Goal: Information Seeking & Learning: Compare options

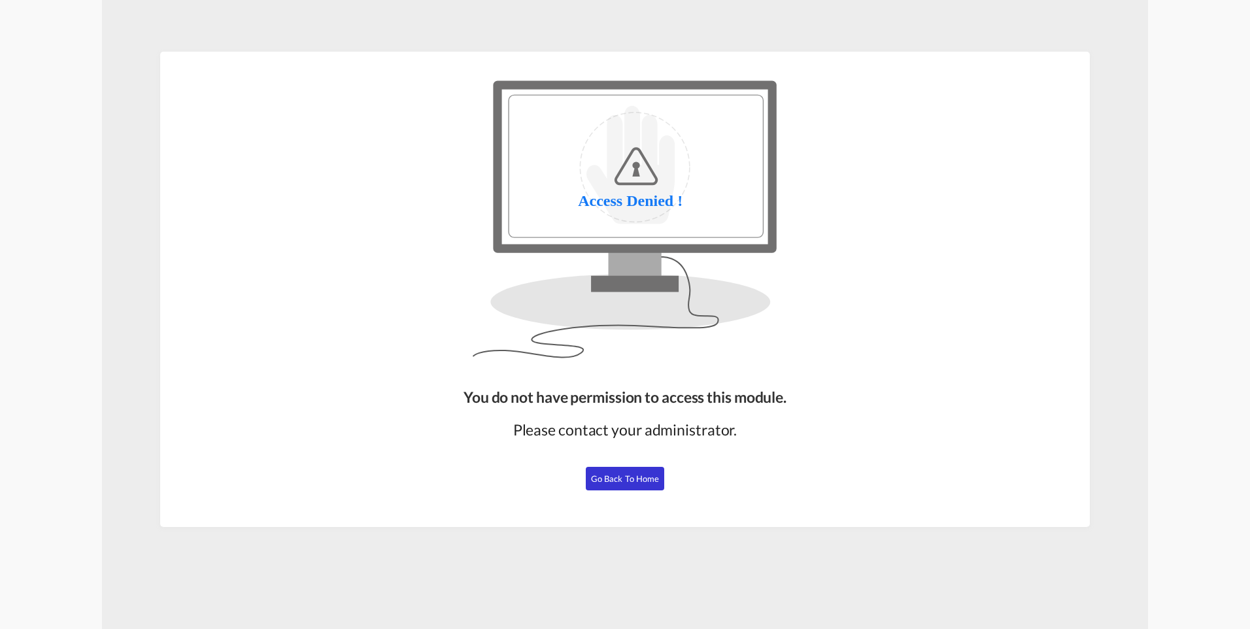
click at [605, 478] on span "Go Back to Home" at bounding box center [625, 478] width 69 height 10
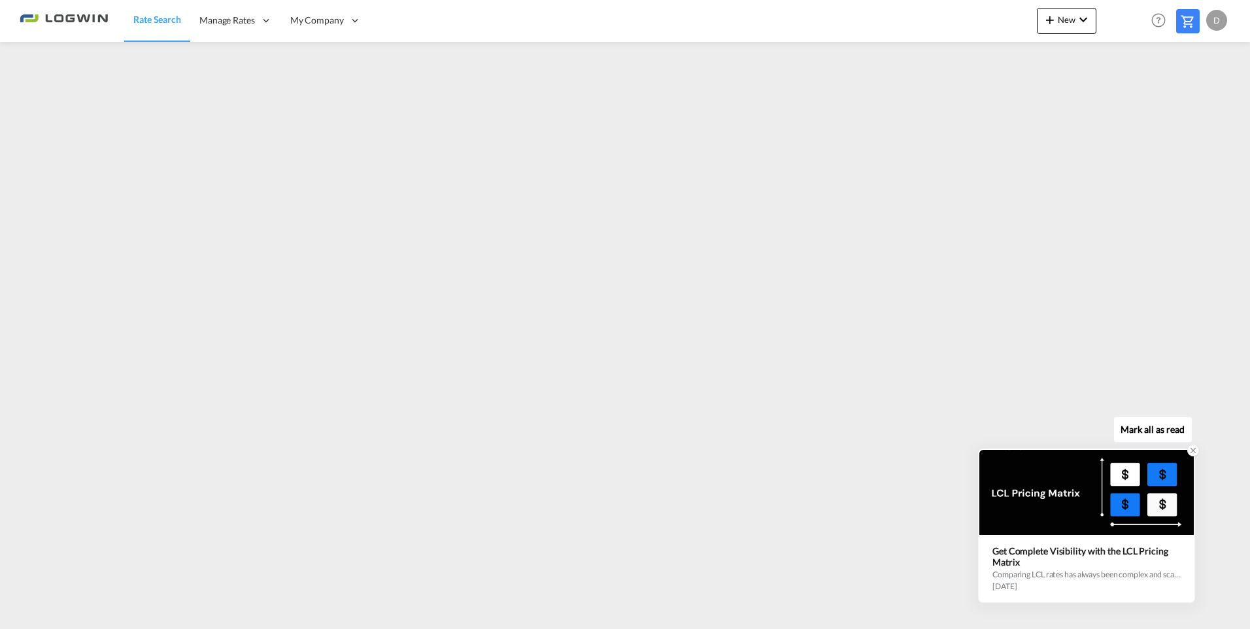
click at [1192, 450] on icon at bounding box center [1193, 450] width 5 height 5
